Goal: Task Accomplishment & Management: Manage account settings

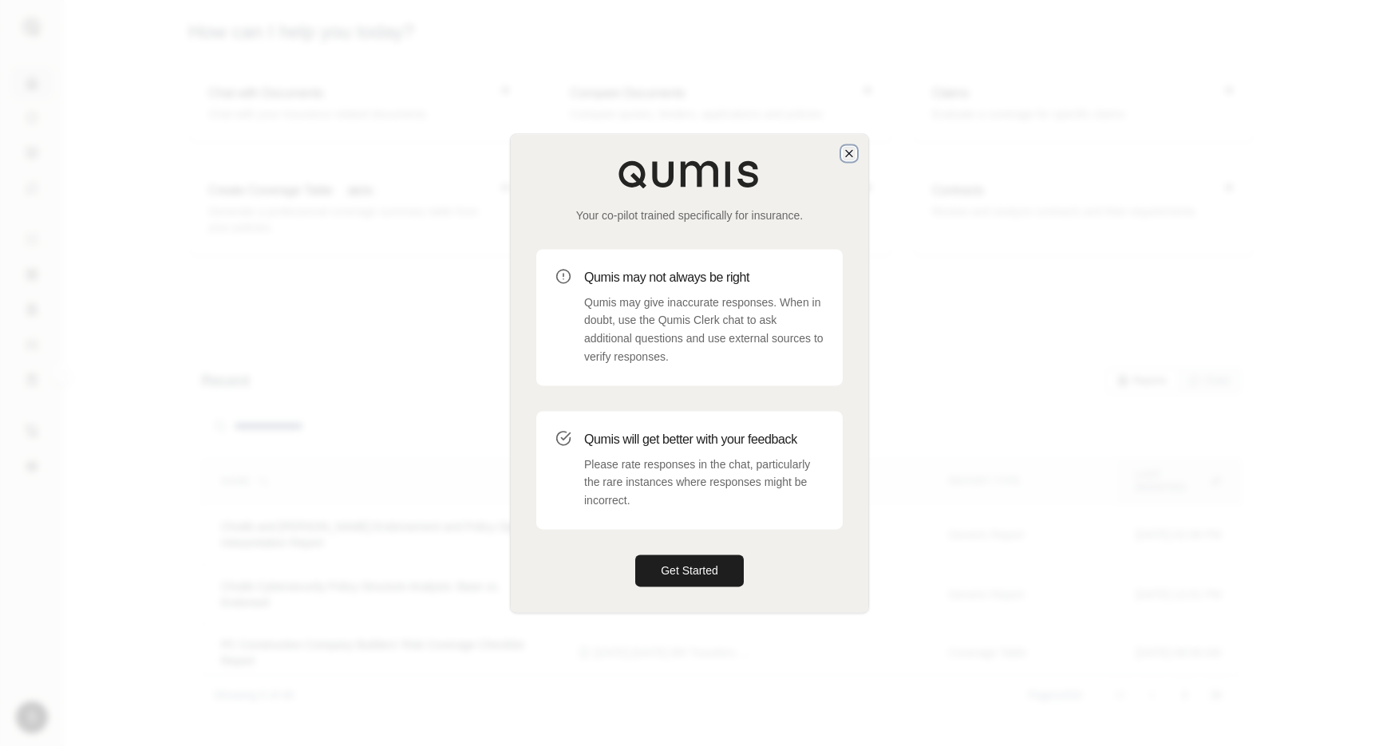
click at [847, 151] on icon "button" at bounding box center [849, 153] width 6 height 6
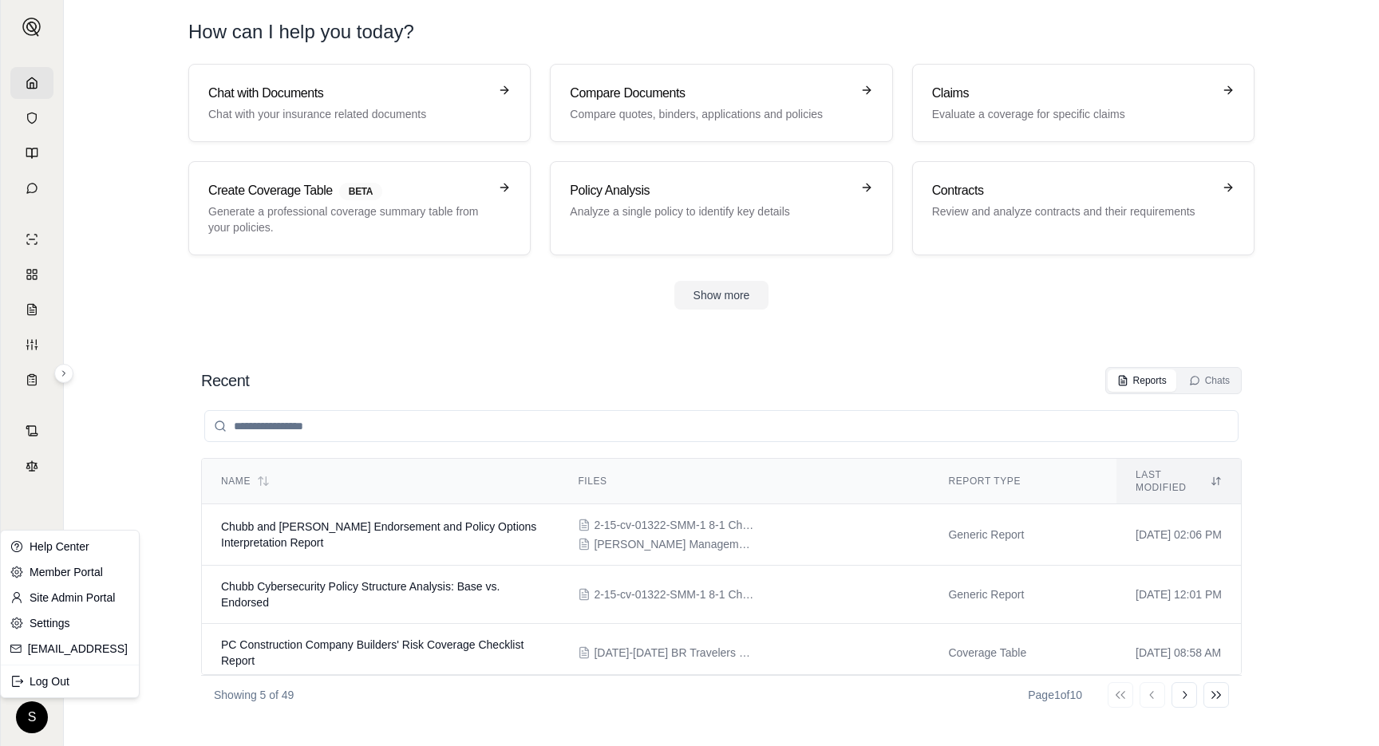
click at [34, 725] on html "S How can I help you [DATE]? Chat with Documents Chat with your insurance relat…" at bounding box center [689, 373] width 1379 height 746
click at [104, 579] on link "Member Portal" at bounding box center [70, 573] width 132 height 26
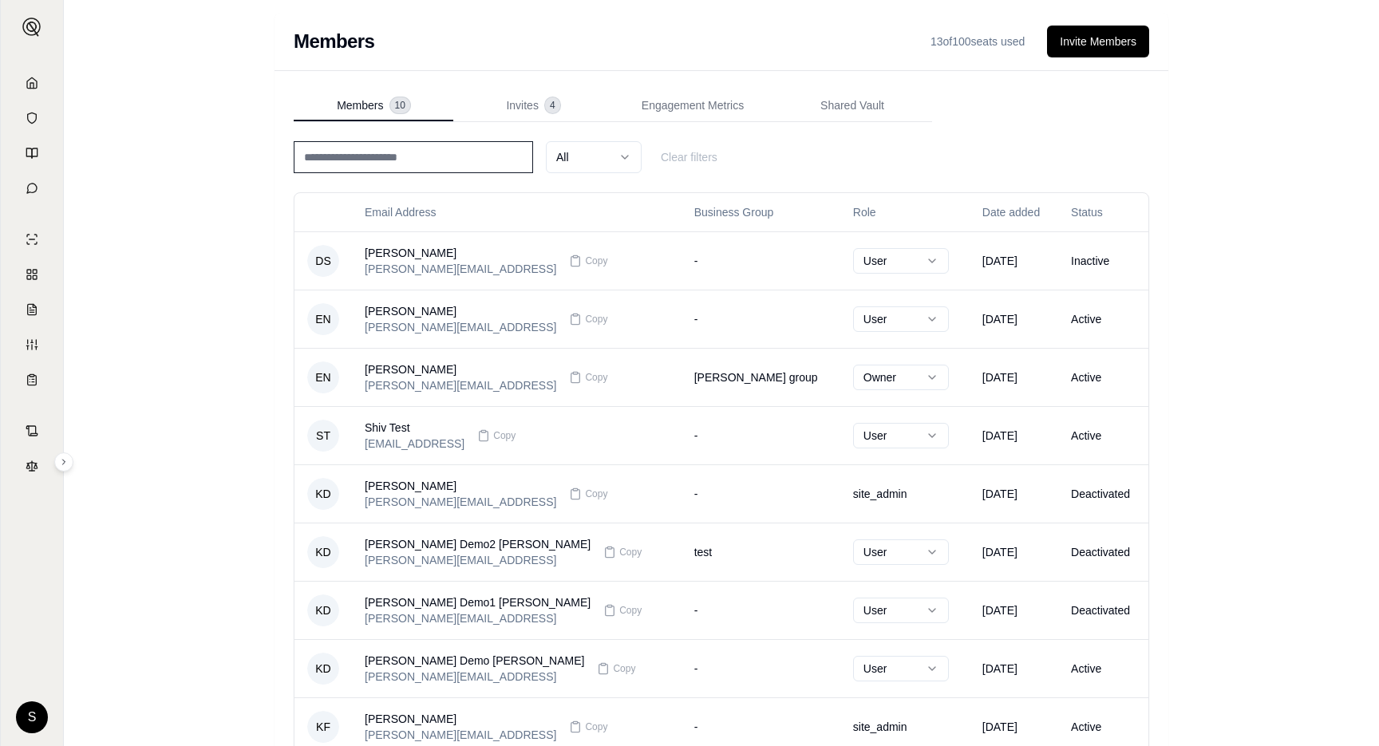
click at [1163, 107] on div "Members 10 Invites 4 Engagement Metrics Shared Vault All Clear filters Email Ad…" at bounding box center [722, 491] width 894 height 841
click at [1109, 47] on button "Invite Members" at bounding box center [1098, 42] width 102 height 32
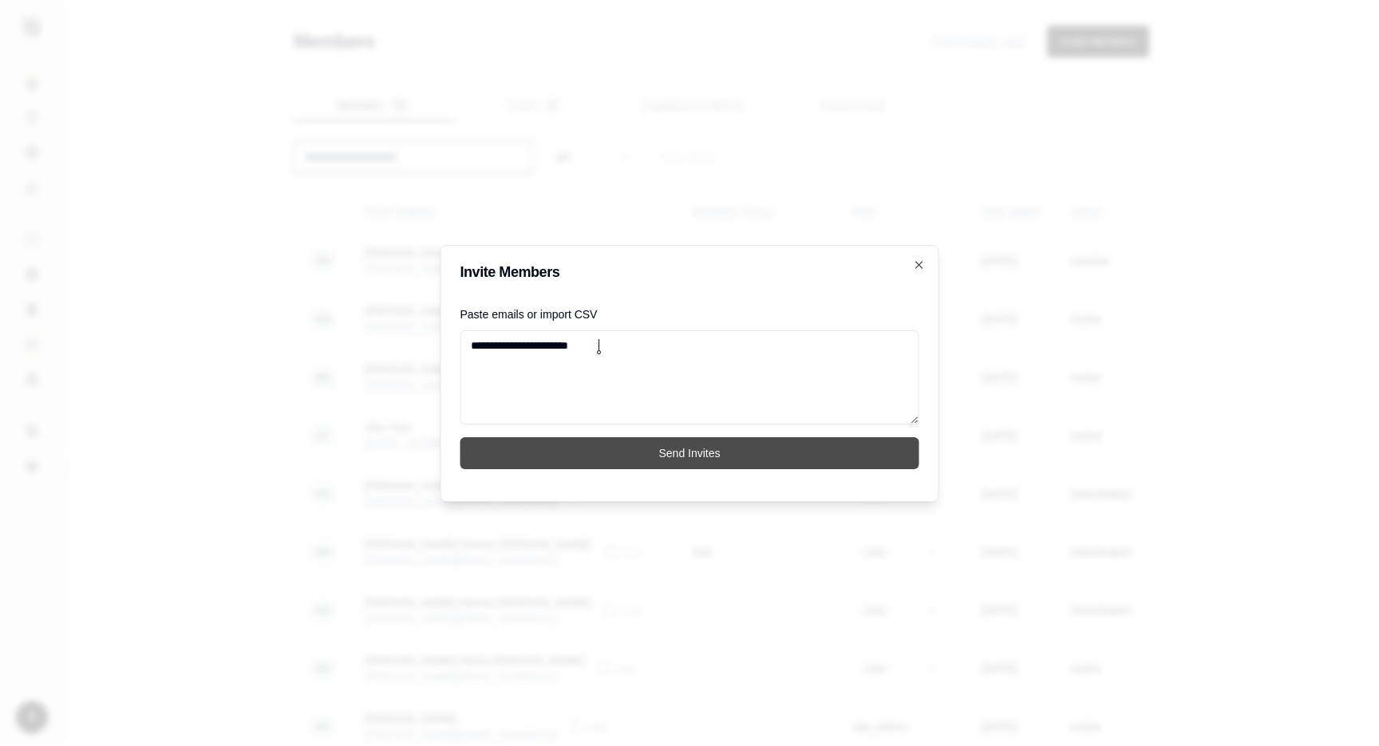
type textarea "**********"
click at [658, 458] on button "Send Invites" at bounding box center [690, 453] width 459 height 32
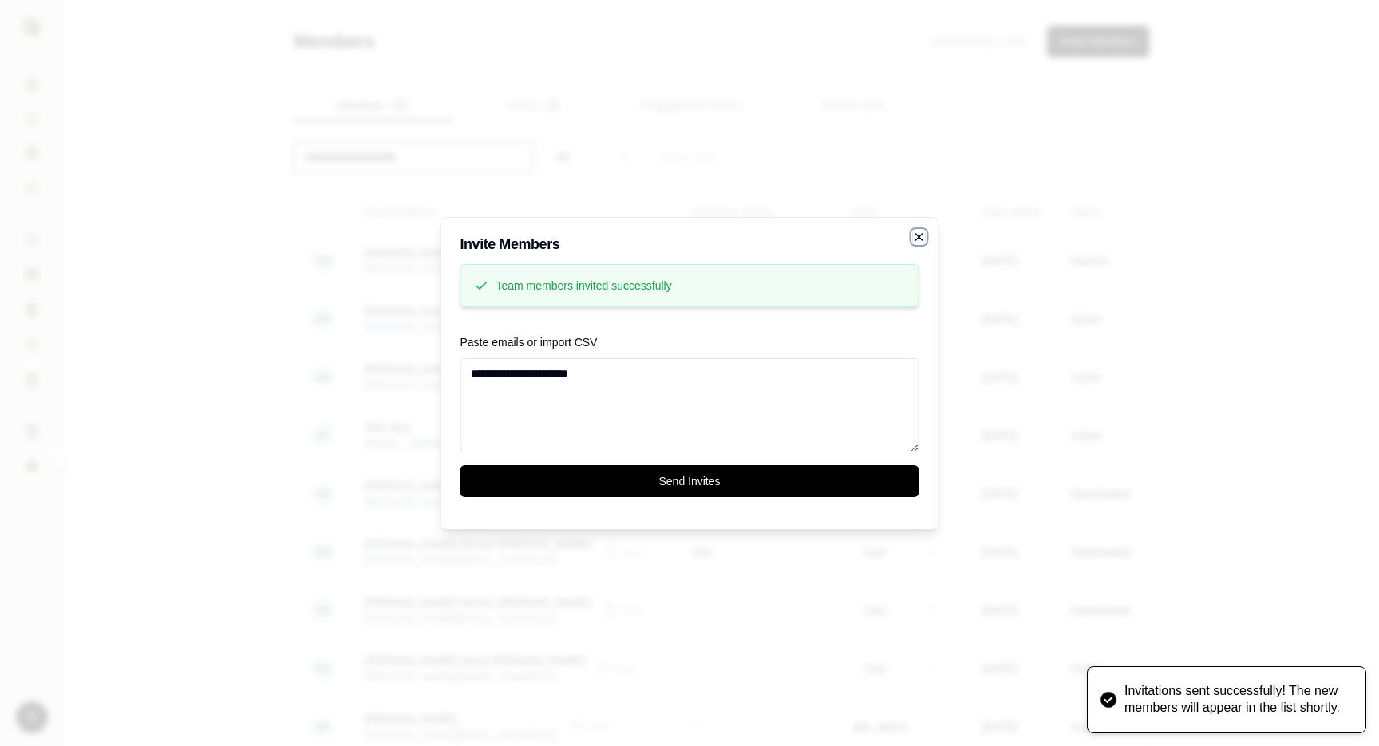
click at [917, 235] on icon "button" at bounding box center [919, 237] width 13 height 13
